Goal: Subscribe to service/newsletter

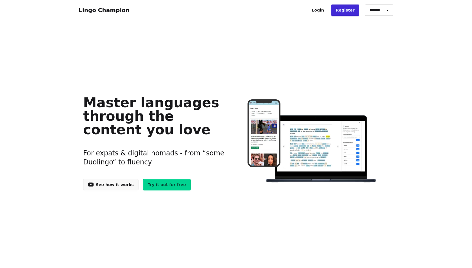
click at [195, 103] on h1 "Master languages through the content you love" at bounding box center [155, 116] width 144 height 40
click at [159, 186] on link "Try it out for free" at bounding box center [167, 184] width 48 height 11
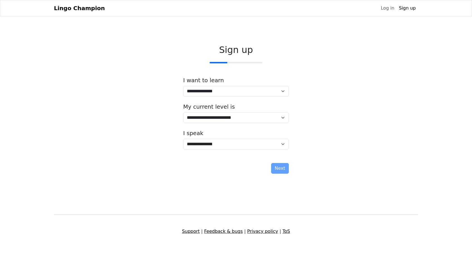
click at [252, 85] on div "**********" at bounding box center [236, 87] width 106 height 20
click at [251, 92] on select "**********" at bounding box center [236, 91] width 106 height 11
